Goal: Information Seeking & Learning: Learn about a topic

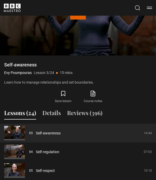
scroll to position [334, 0]
click at [87, 114] on button "Reviews (396)" at bounding box center [84, 114] width 35 height 11
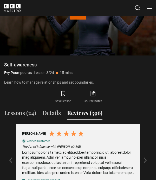
click at [93, 96] on icon at bounding box center [93, 93] width 4 height 5
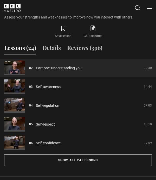
scroll to position [399, 0]
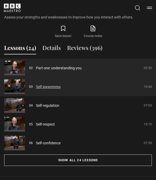
click at [44, 88] on link "Self-awareness" at bounding box center [48, 86] width 25 height 5
click at [46, 88] on link "Self-awareness" at bounding box center [48, 86] width 25 height 5
click at [46, 85] on link "Self-awareness" at bounding box center [48, 86] width 25 height 5
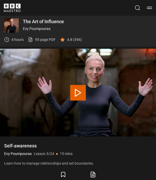
scroll to position [257, 0]
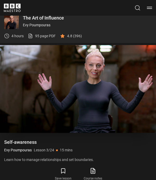
click at [33, 98] on button "10s Skip Back 10 seconds" at bounding box center [26, 88] width 16 height 21
click at [62, 76] on video-js "Video Player is loading. Play Lesson Self-awareness 10s Skip Back 10 seconds Pa…" at bounding box center [78, 89] width 156 height 88
click at [50, 79] on video-js "Video Player is loading. Play Lesson Self-awareness 10s Skip Back 10 seconds Pa…" at bounding box center [78, 89] width 156 height 88
click at [53, 82] on video-js "Video Player is loading. Play Lesson Self-awareness 10s Skip Back 10 seconds Pa…" at bounding box center [78, 89] width 156 height 88
click at [38, 71] on video-js "Video Player is loading. Play Lesson Self-awareness 10s Skip Back 10 seconds Pa…" at bounding box center [78, 89] width 156 height 88
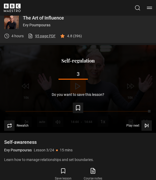
click at [42, 37] on link "95 page PDF (opens in new tab)" at bounding box center [42, 35] width 28 height 5
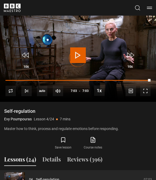
scroll to position [287, 0]
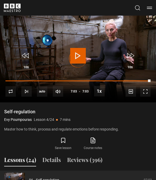
click at [95, 141] on icon at bounding box center [93, 140] width 7 height 6
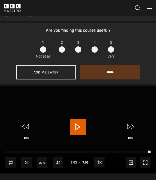
scroll to position [265, 0]
